Goal: Check status: Check status

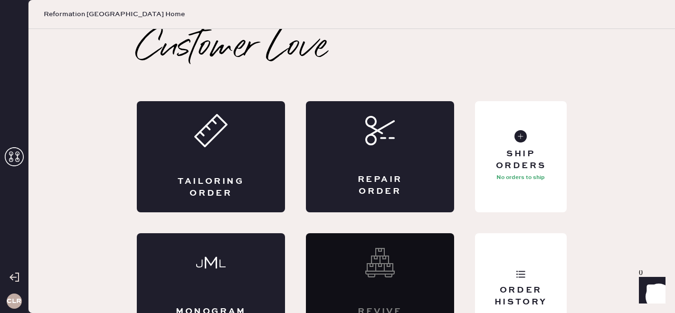
click at [16, 159] on icon at bounding box center [14, 156] width 19 height 19
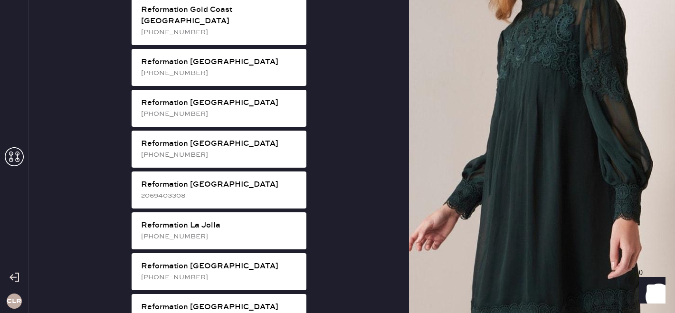
scroll to position [836, 0]
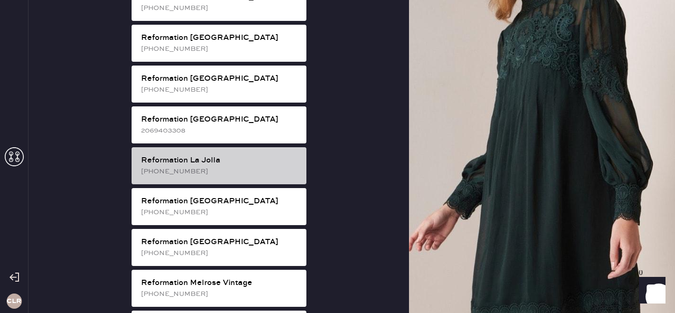
click at [247, 166] on div "[PHONE_NUMBER]" at bounding box center [220, 171] width 158 height 10
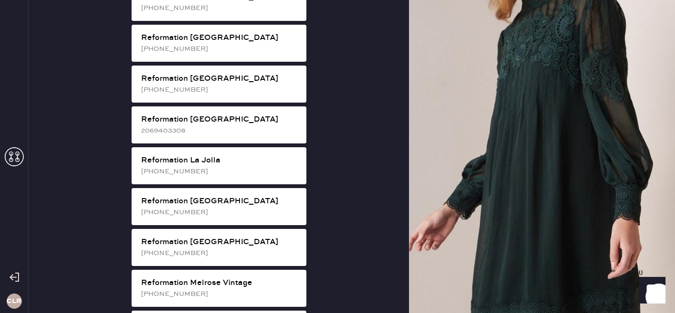
scroll to position [31, 0]
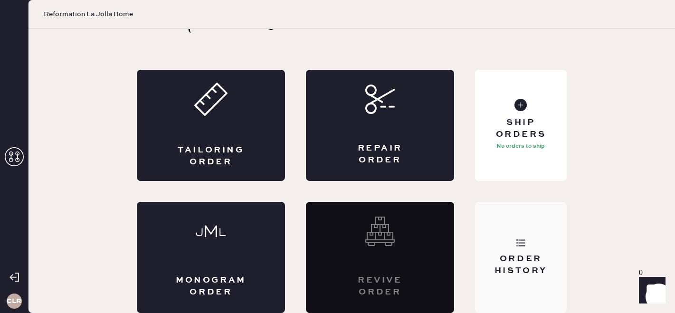
click at [551, 258] on div "Order History" at bounding box center [521, 265] width 77 height 24
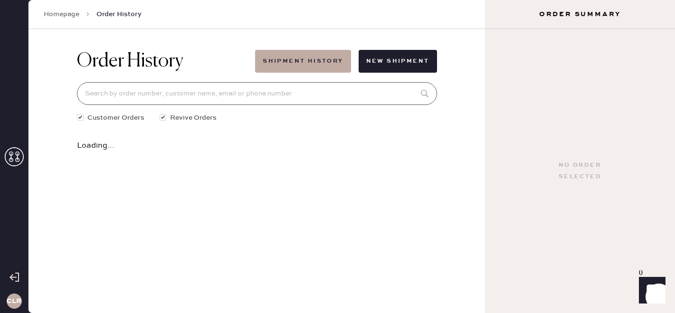
click at [192, 95] on input at bounding box center [257, 93] width 360 height 23
paste input "81804"
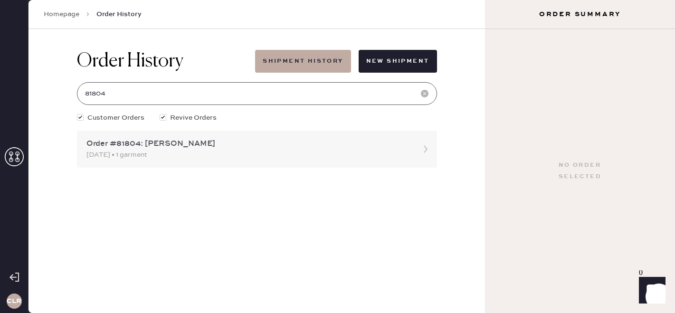
type input "81804"
click at [194, 153] on div "[DATE] • 1 garment" at bounding box center [248, 155] width 324 height 10
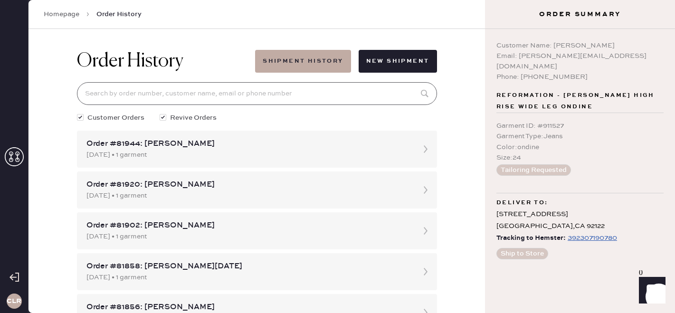
click at [168, 92] on input at bounding box center [257, 93] width 360 height 23
paste input "81804"
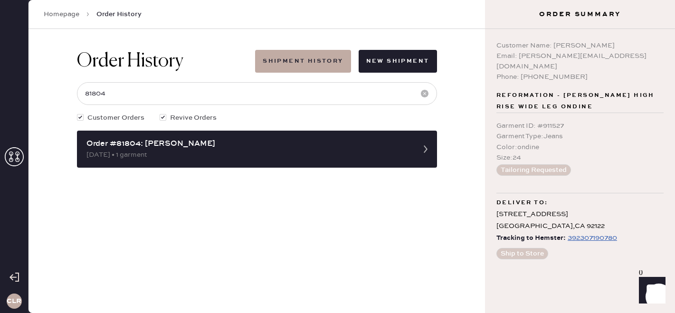
click at [573, 232] on div "392307190780" at bounding box center [592, 237] width 49 height 11
click at [194, 86] on input "81804" at bounding box center [257, 93] width 360 height 23
click at [194, 88] on input "81804" at bounding box center [257, 93] width 360 height 23
type input "81521"
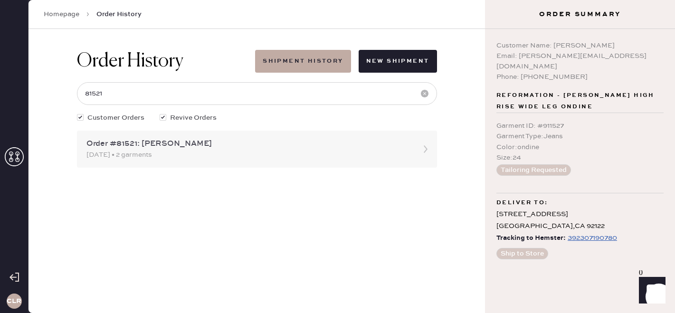
click at [319, 156] on div "[DATE] • 2 garments" at bounding box center [248, 155] width 324 height 10
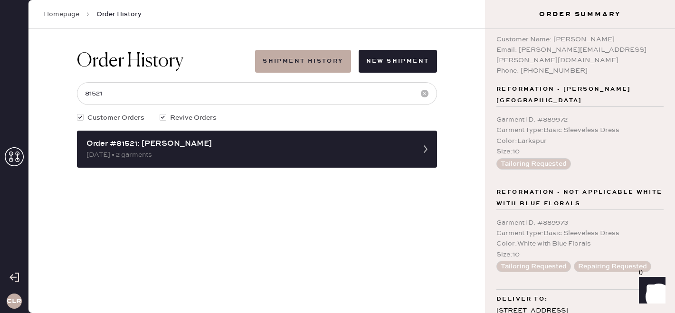
scroll to position [39, 0]
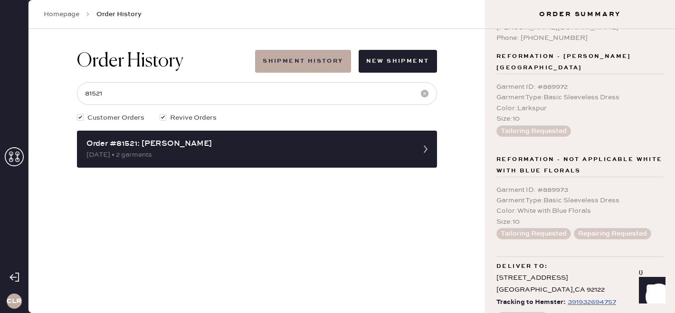
click at [19, 152] on use at bounding box center [14, 156] width 19 height 19
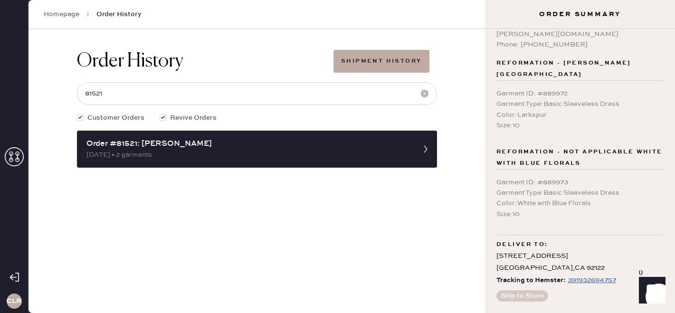
scroll to position [10, 0]
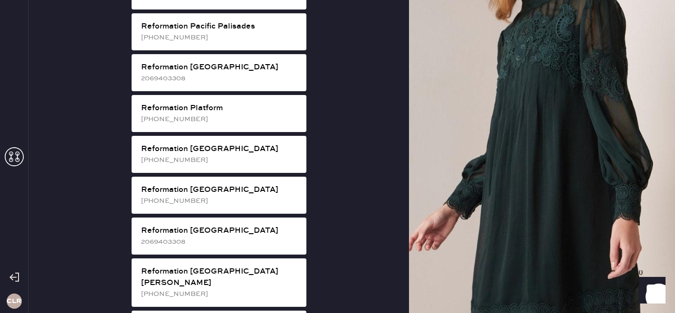
scroll to position [1555, 0]
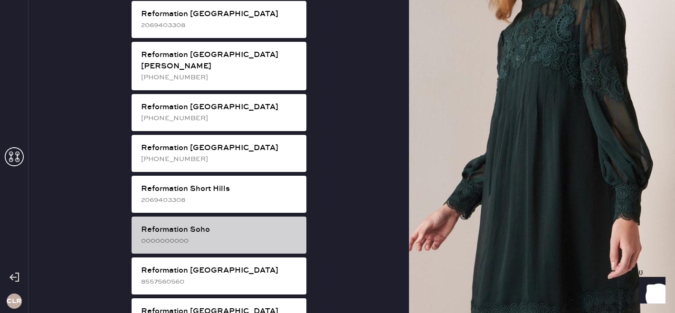
click at [184, 236] on div "0000000000" at bounding box center [220, 241] width 158 height 10
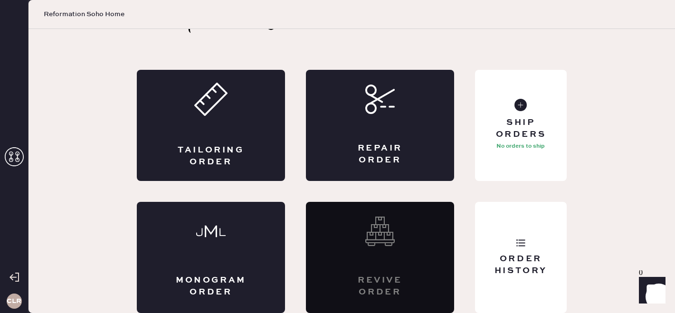
scroll to position [31, 0]
click at [546, 243] on div "Order History" at bounding box center [521, 257] width 92 height 111
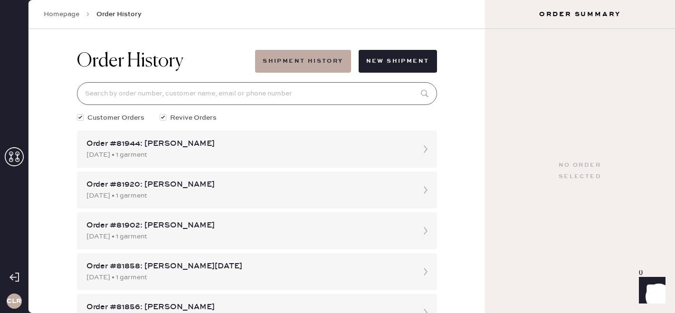
click at [170, 98] on input at bounding box center [257, 93] width 360 height 23
paste input "81657"
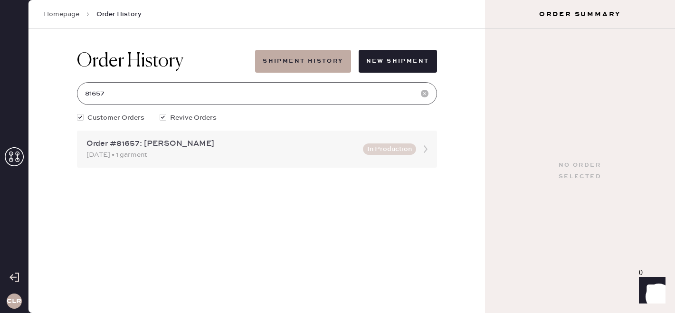
type input "81657"
click at [167, 152] on div "[DATE] • 1 garment" at bounding box center [221, 155] width 271 height 10
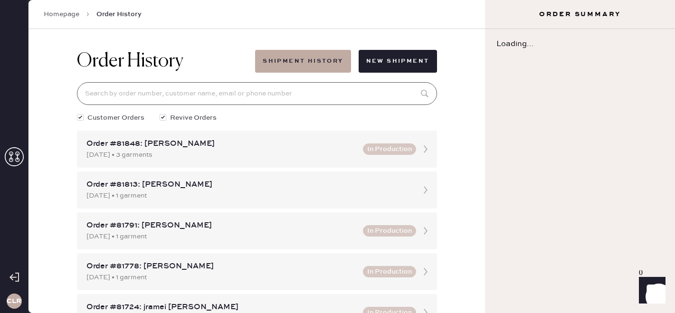
click at [143, 98] on input at bounding box center [257, 93] width 360 height 23
paste input "81657"
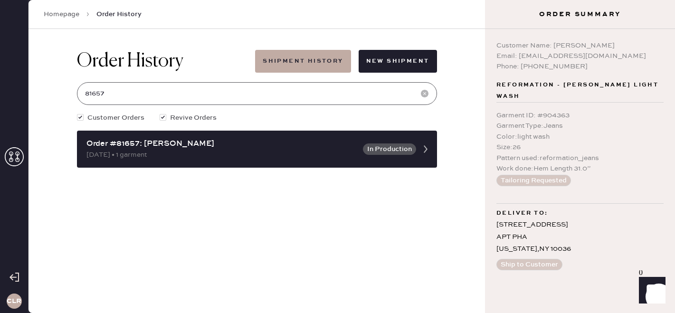
type input "81657"
click at [322, 59] on button "Shipment History" at bounding box center [303, 61] width 96 height 23
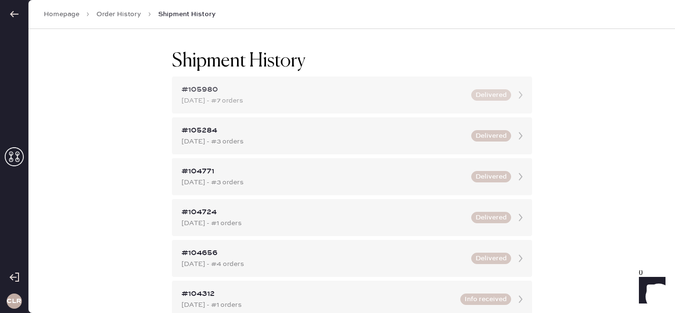
click at [244, 110] on div "#105980 [DATE] - #7 orders Delivered" at bounding box center [352, 95] width 360 height 37
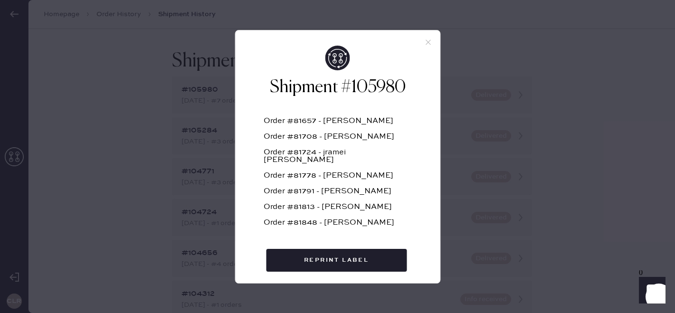
scroll to position [0, 0]
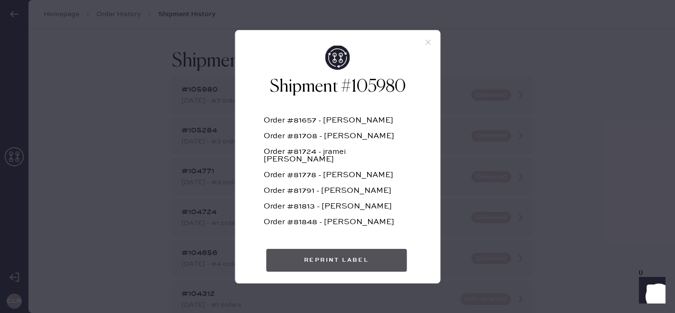
click at [344, 258] on button "Reprint Label" at bounding box center [336, 260] width 141 height 23
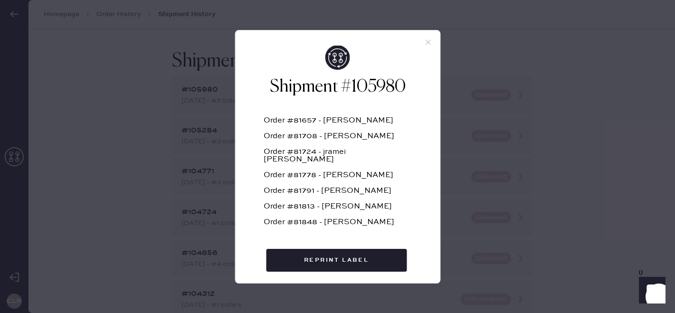
click at [432, 36] on div at bounding box center [337, 37] width 205 height 15
click at [427, 40] on use at bounding box center [428, 41] width 5 height 5
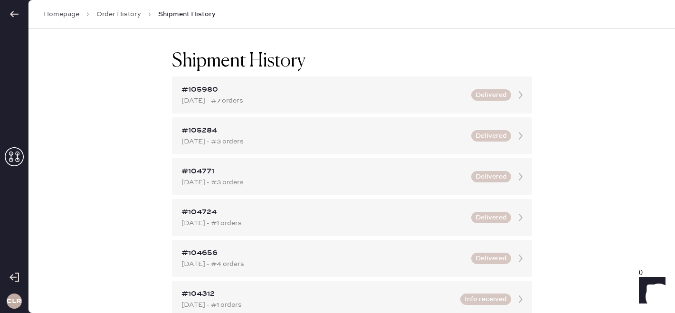
click at [106, 13] on link "Order History" at bounding box center [118, 15] width 45 height 10
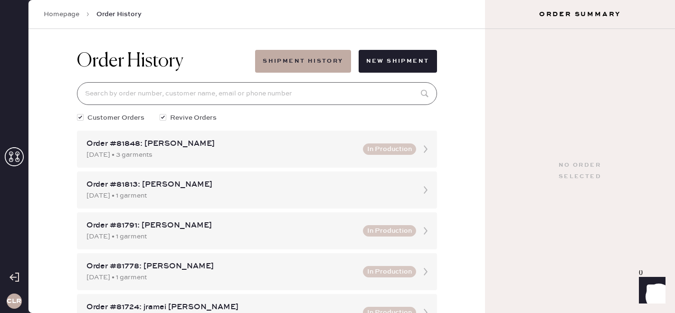
click at [217, 89] on input at bounding box center [257, 93] width 360 height 23
paste input "81657"
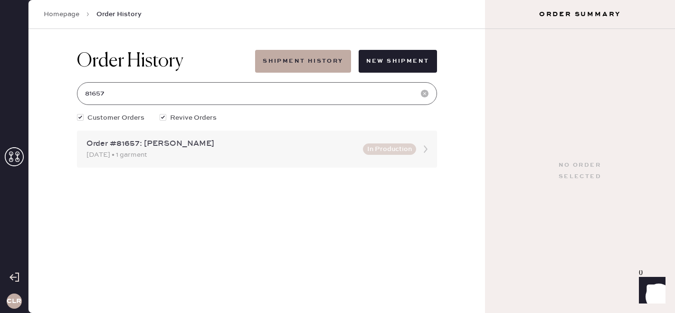
type input "81657"
click at [210, 156] on div "[DATE] • 1 garment" at bounding box center [221, 155] width 271 height 10
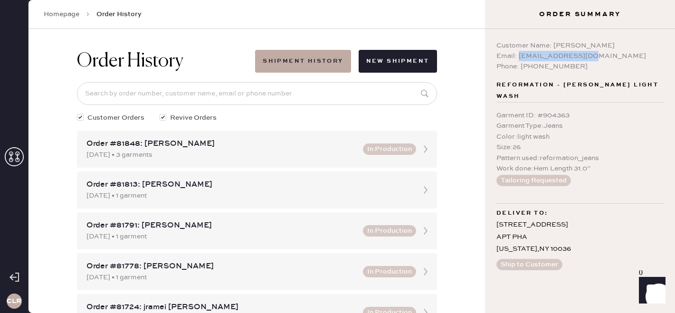
copy div "[EMAIL_ADDRESS][DOMAIN_NAME]"
drag, startPoint x: 519, startPoint y: 57, endPoint x: 632, endPoint y: 58, distance: 113.1
click at [632, 58] on div "Email: [EMAIL_ADDRESS][DOMAIN_NAME]" at bounding box center [580, 56] width 167 height 10
click at [206, 94] on input at bounding box center [257, 93] width 360 height 23
paste input "[EMAIL_ADDRESS][DOMAIN_NAME]"
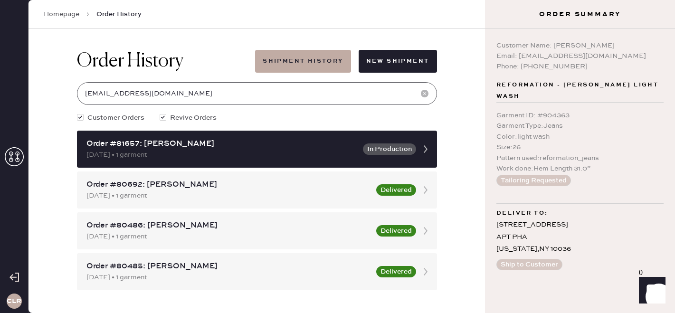
type input "[EMAIL_ADDRESS][DOMAIN_NAME]"
copy div "[EMAIL_ADDRESS][DOMAIN_NAME]"
drag, startPoint x: 519, startPoint y: 53, endPoint x: 634, endPoint y: 52, distance: 115.0
click at [634, 52] on div "Email: [EMAIL_ADDRESS][DOMAIN_NAME]" at bounding box center [580, 56] width 167 height 10
